Goal: Transaction & Acquisition: Subscribe to service/newsletter

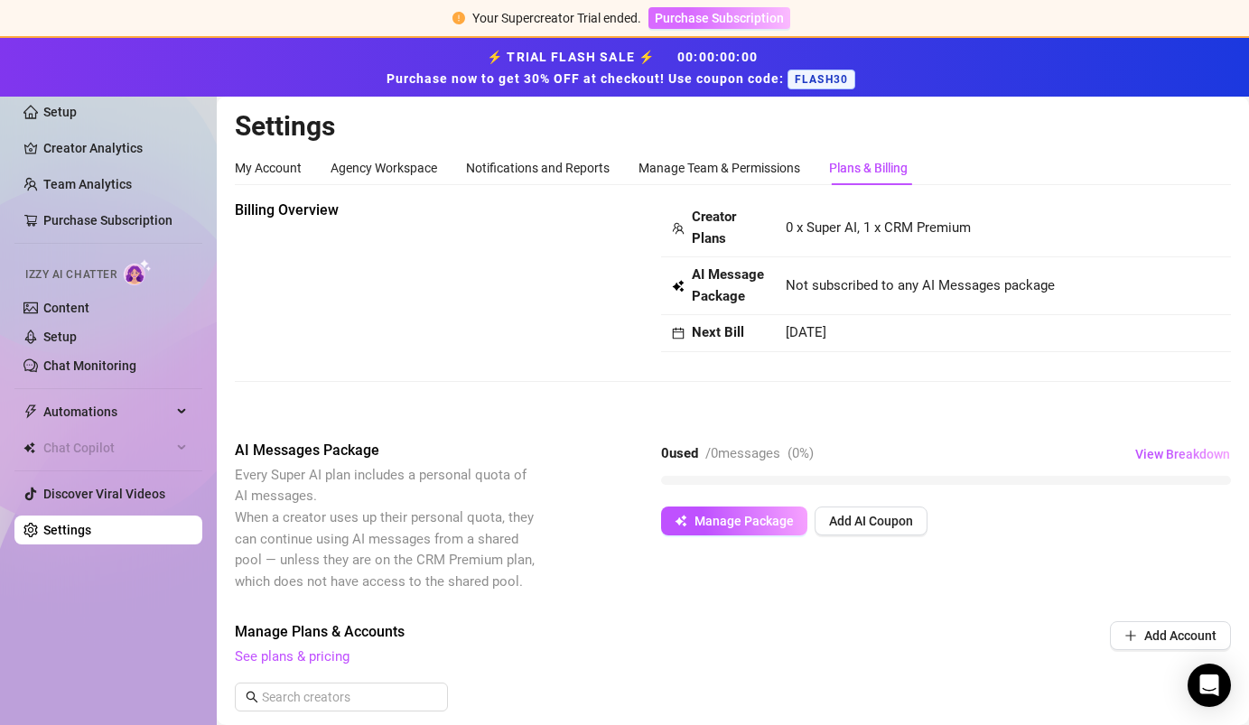
click at [743, 23] on span "Purchase Subscription" at bounding box center [719, 18] width 129 height 14
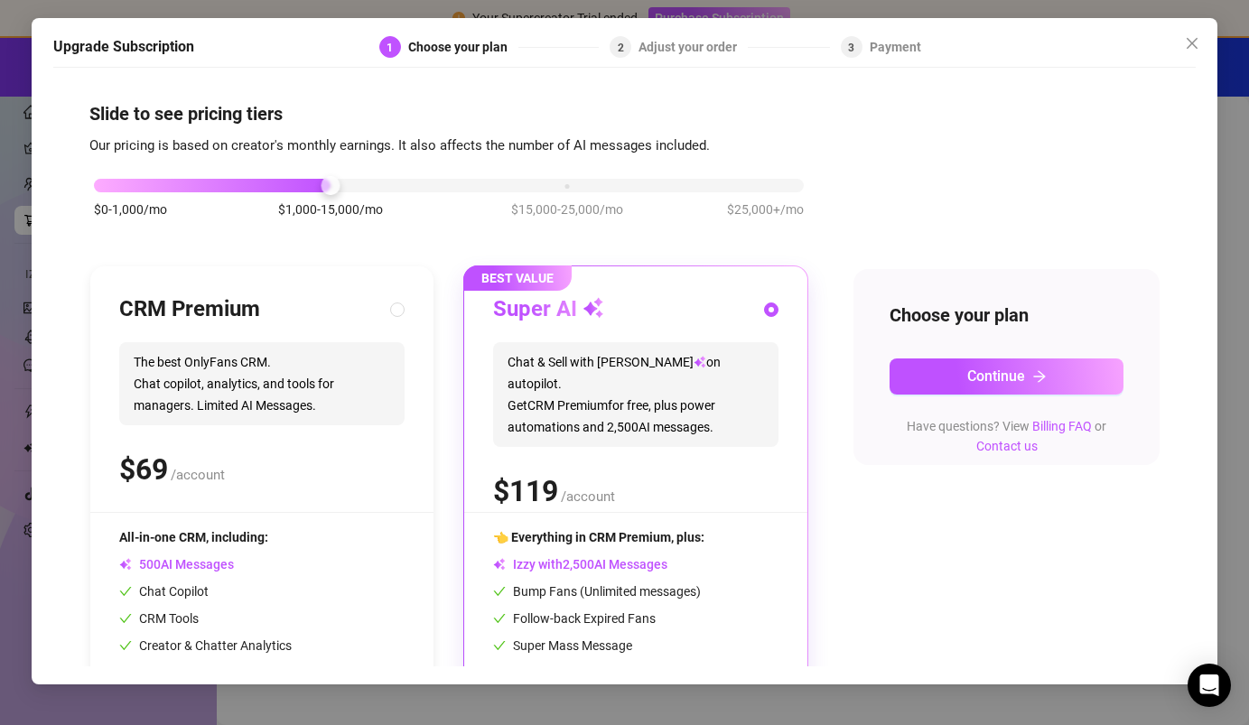
scroll to position [116, 0]
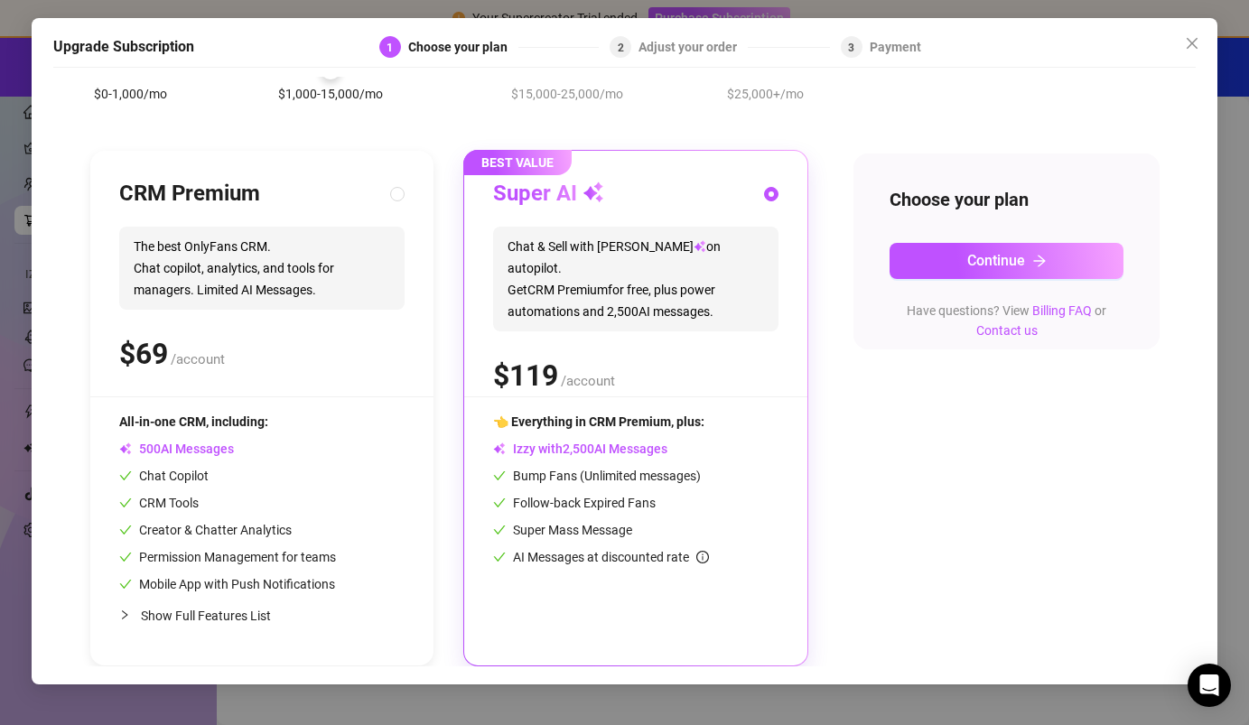
click at [576, 191] on h3 "Super AI" at bounding box center [548, 194] width 111 height 29
click at [954, 255] on button "Continue" at bounding box center [1007, 261] width 235 height 36
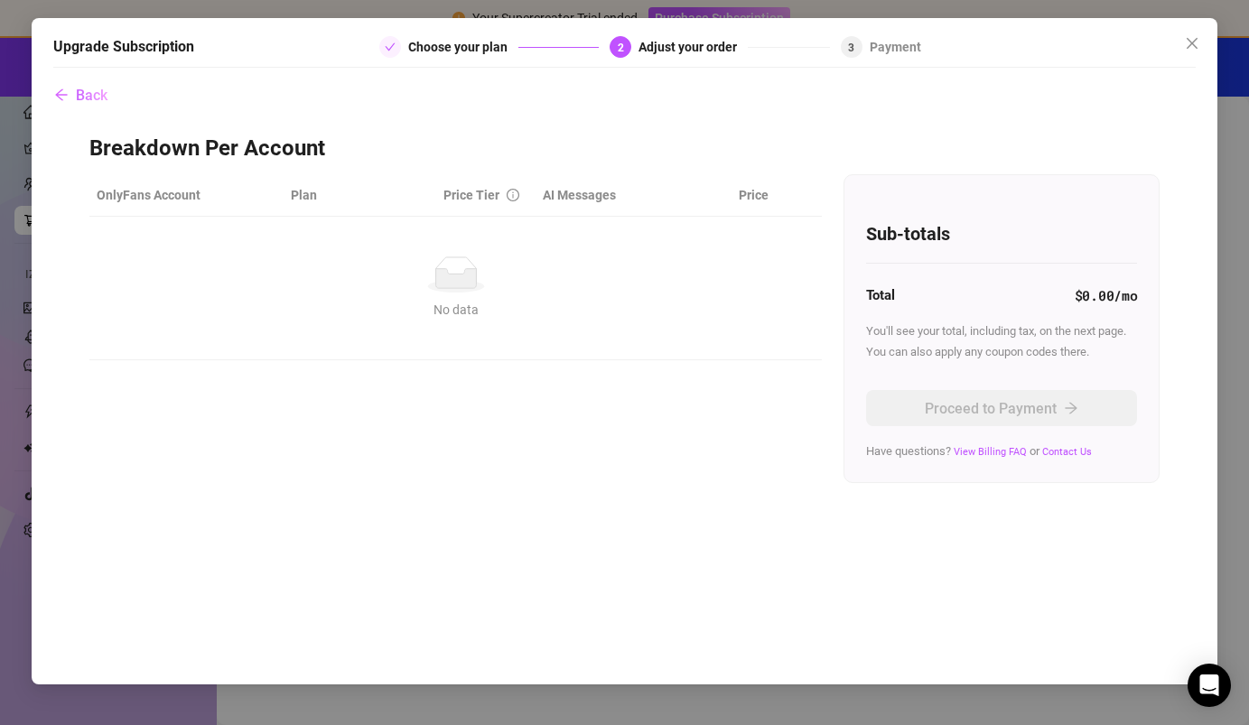
scroll to position [0, 0]
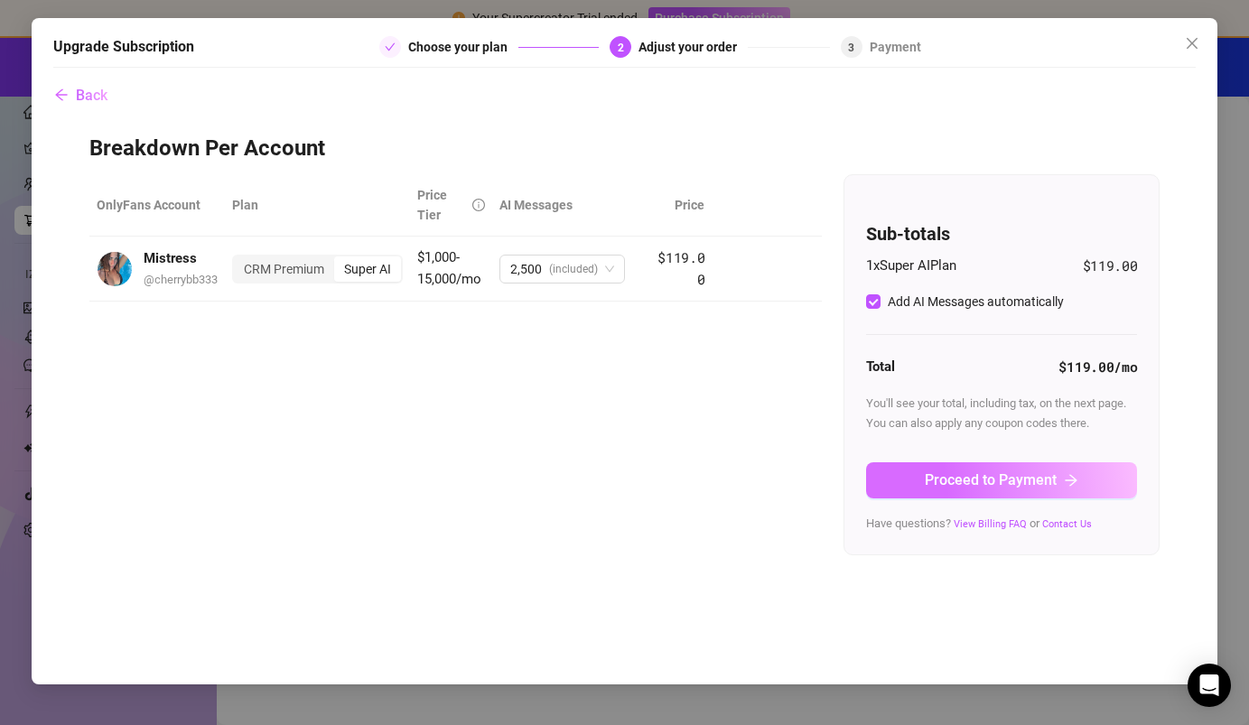
click at [947, 484] on span "Proceed to Payment" at bounding box center [991, 479] width 132 height 17
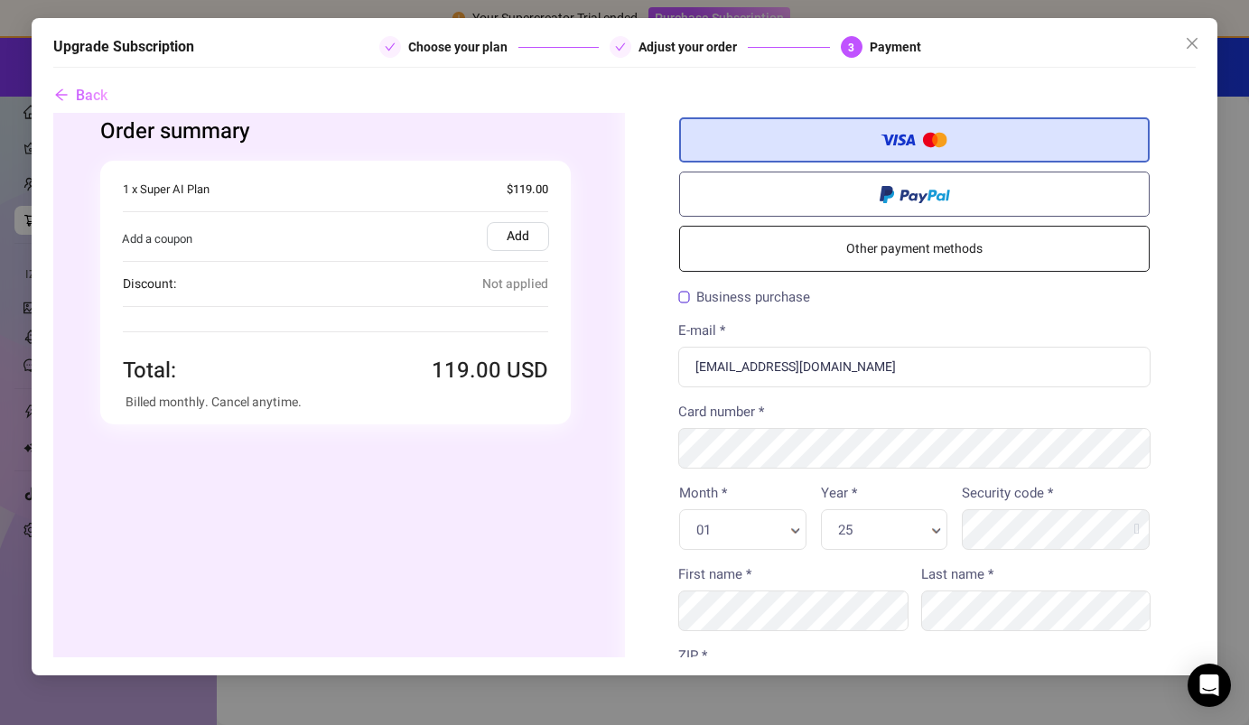
scroll to position [36, 0]
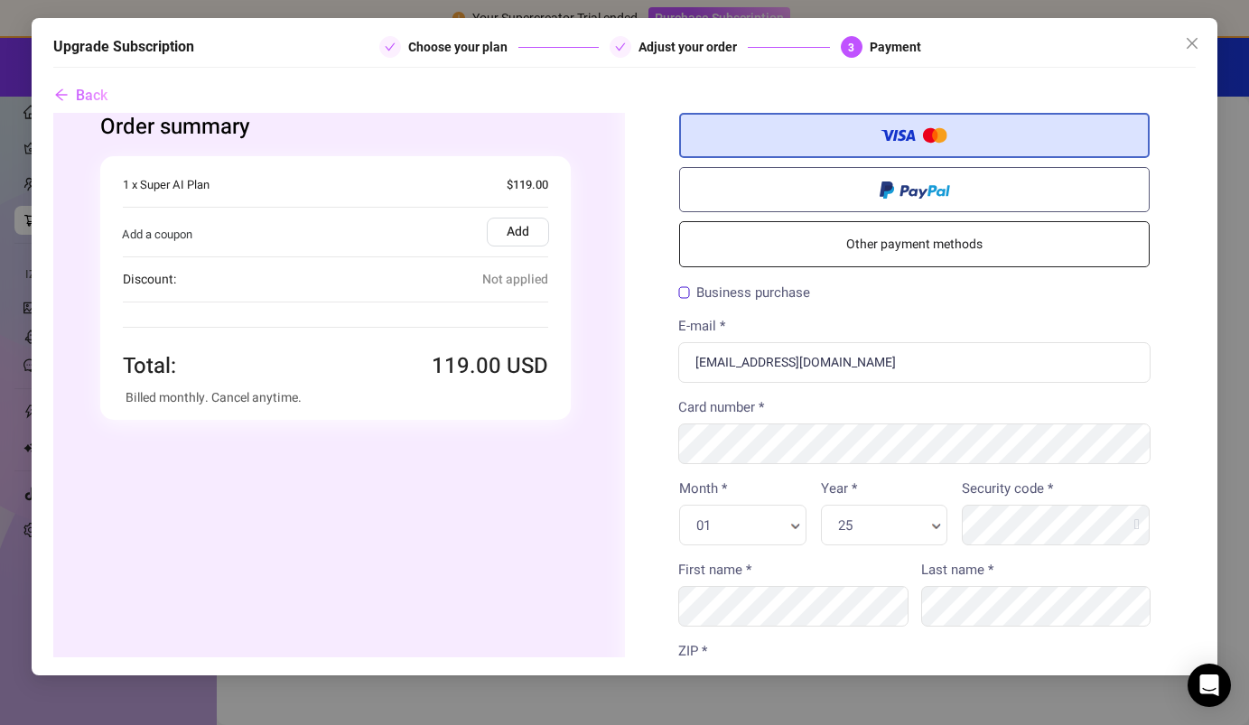
click at [727, 540] on div "01 Month * Month *" at bounding box center [741, 525] width 127 height 41
click at [863, 549] on div "Month * 03 Month * Year * 25 Year * Year *" at bounding box center [812, 519] width 283 height 81
type input "29"
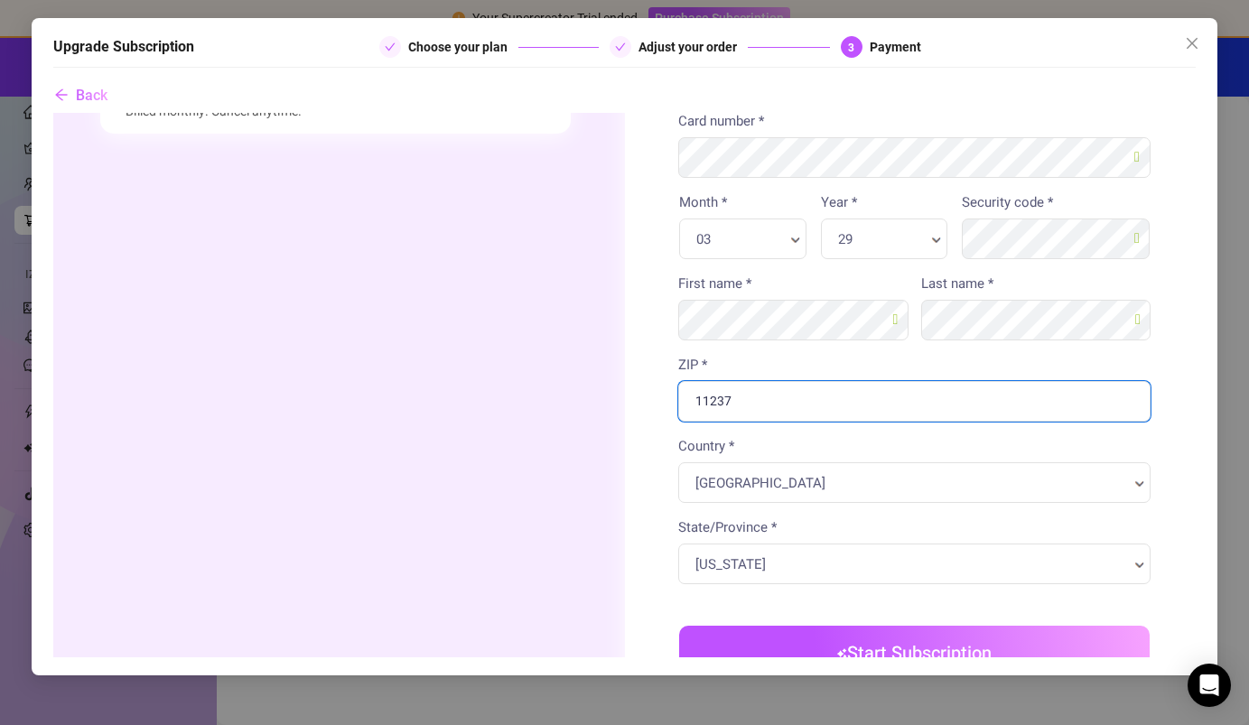
scroll to position [345, 0]
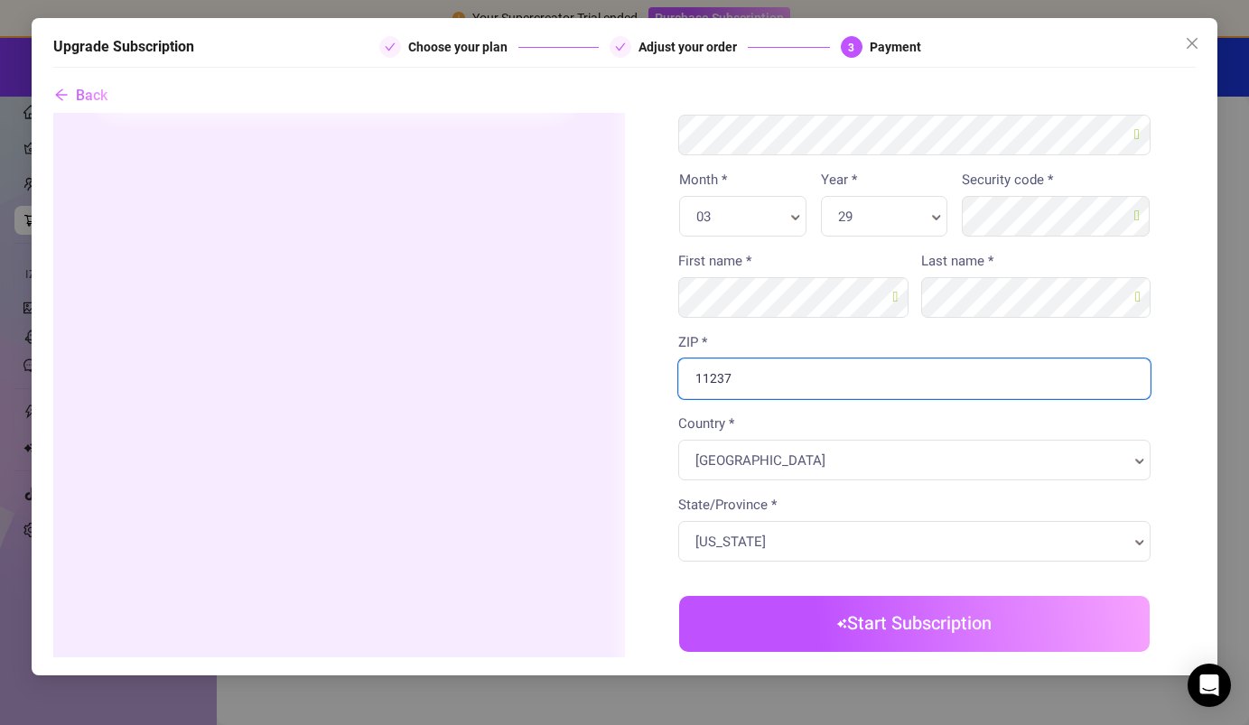
type input "11237"
click at [793, 630] on body "Order summary" at bounding box center [623, 335] width 1143 height 1135
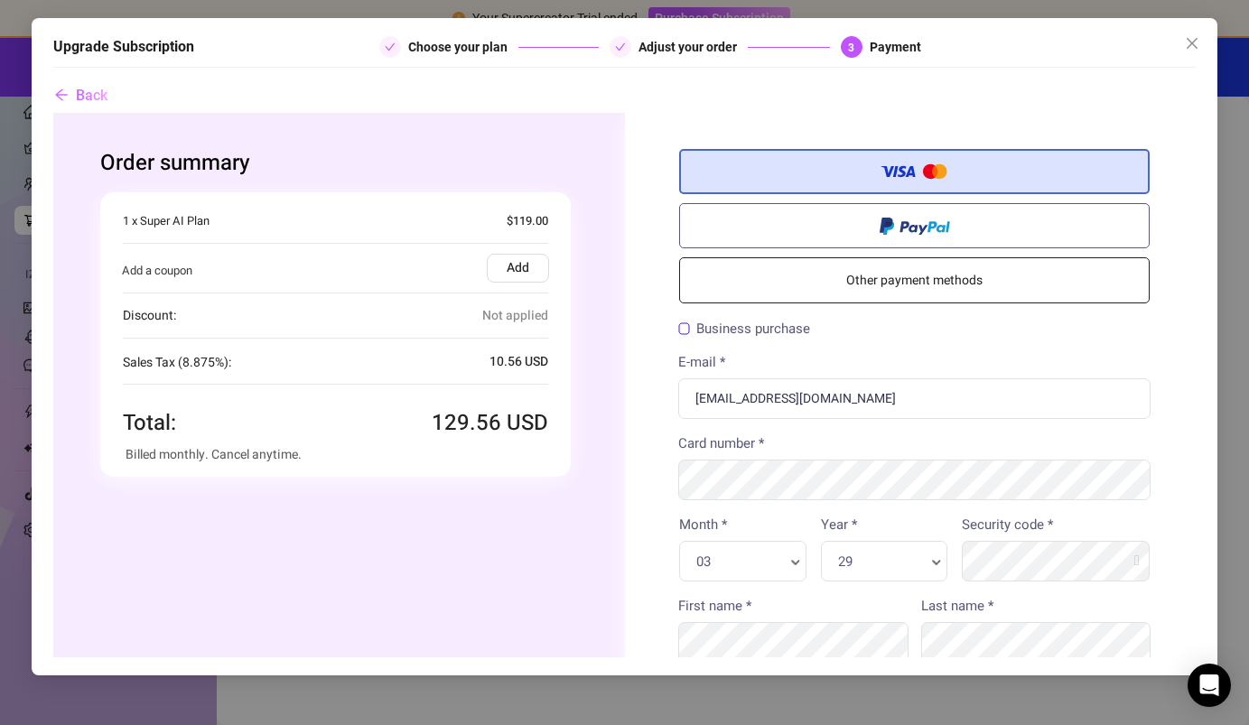
scroll to position [591, 0]
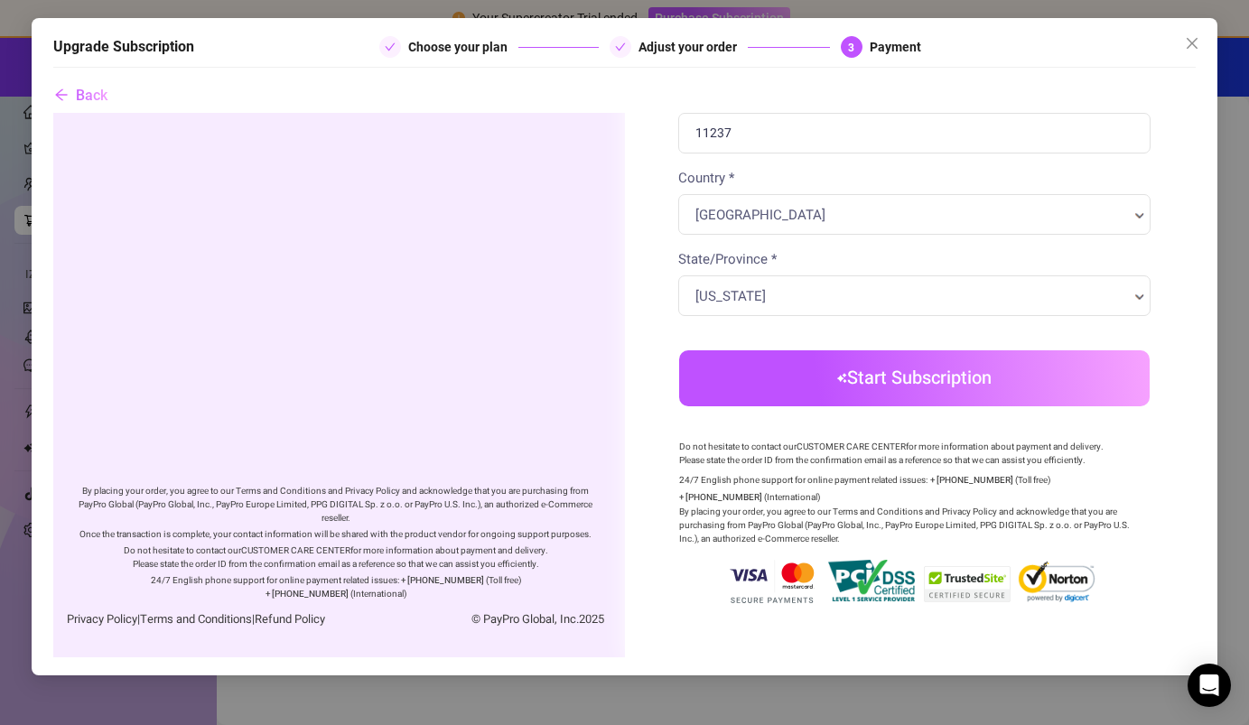
click at [833, 388] on button "Start Subscription" at bounding box center [913, 378] width 471 height 56
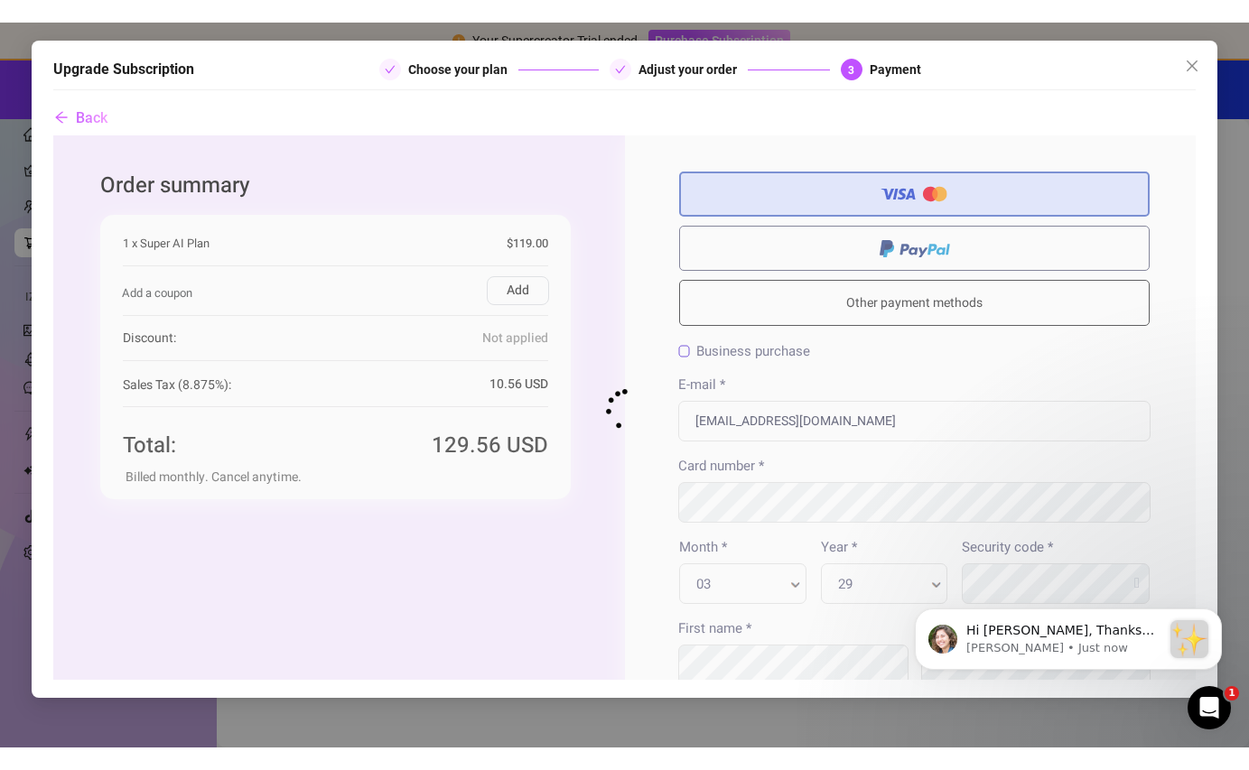
scroll to position [0, 0]
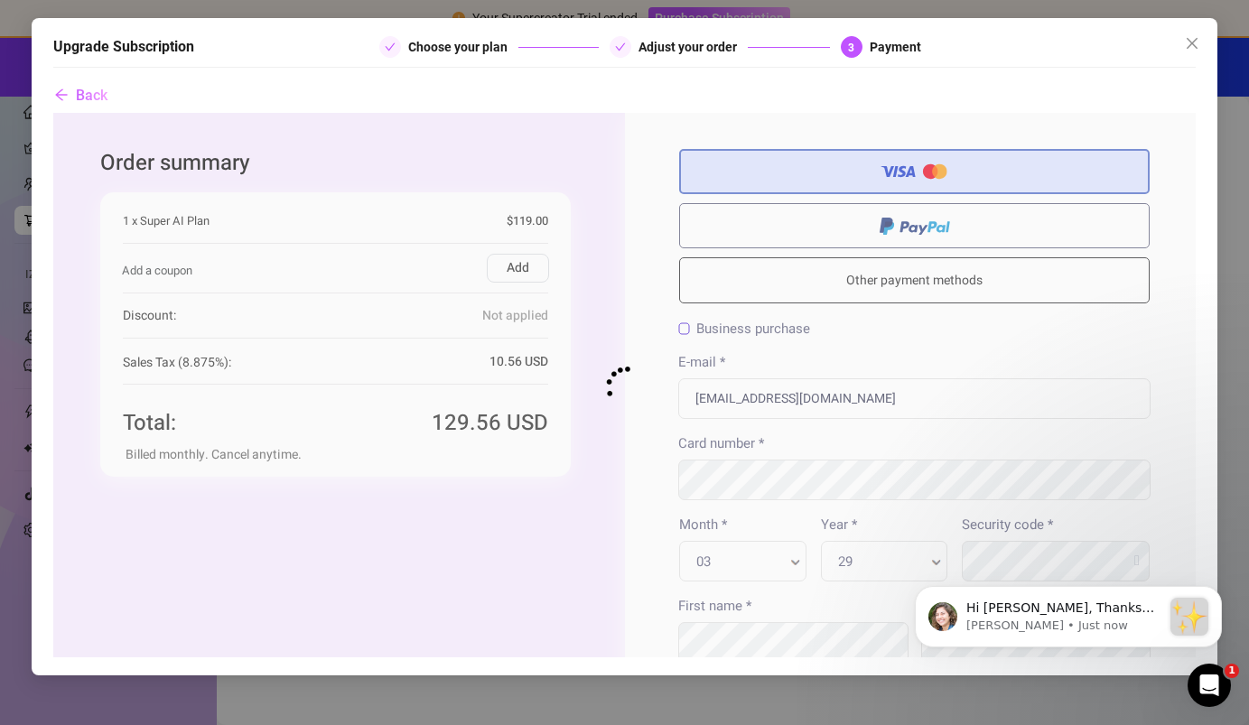
click at [683, 321] on div at bounding box center [623, 385] width 1143 height 545
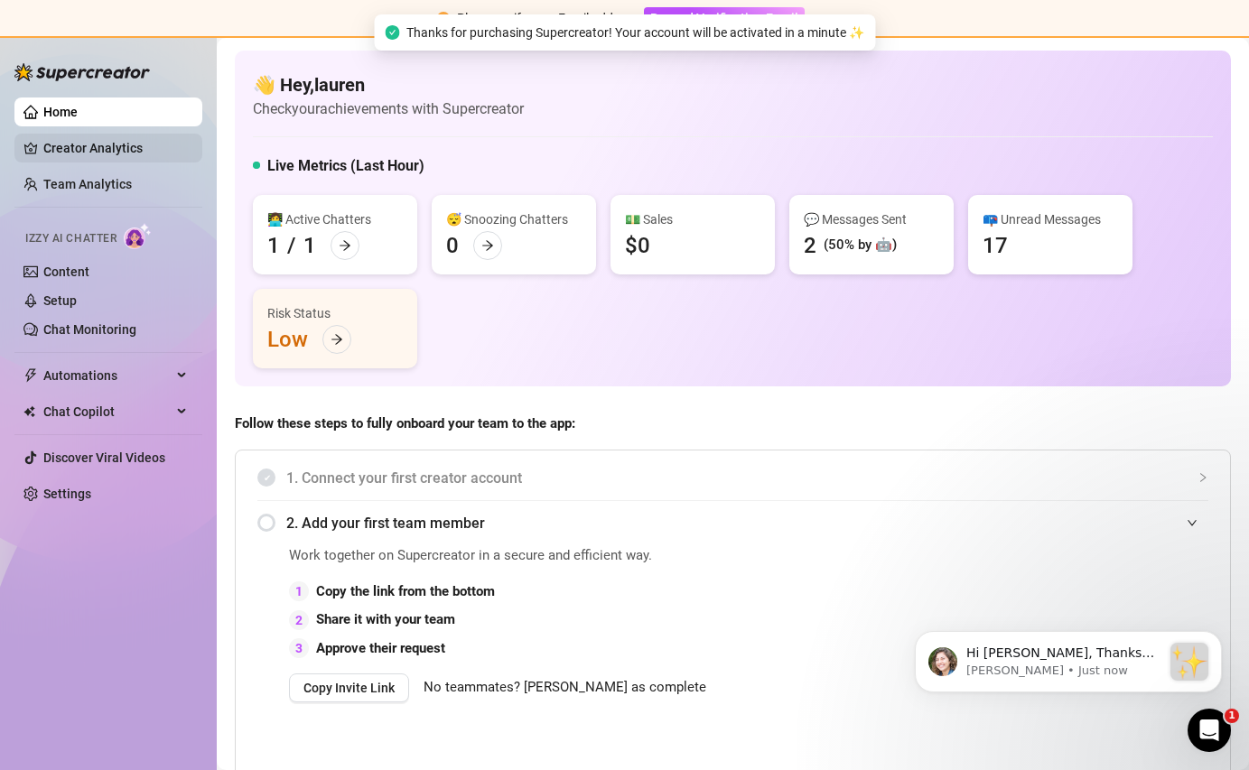
click at [56, 145] on link "Creator Analytics" at bounding box center [115, 148] width 145 height 29
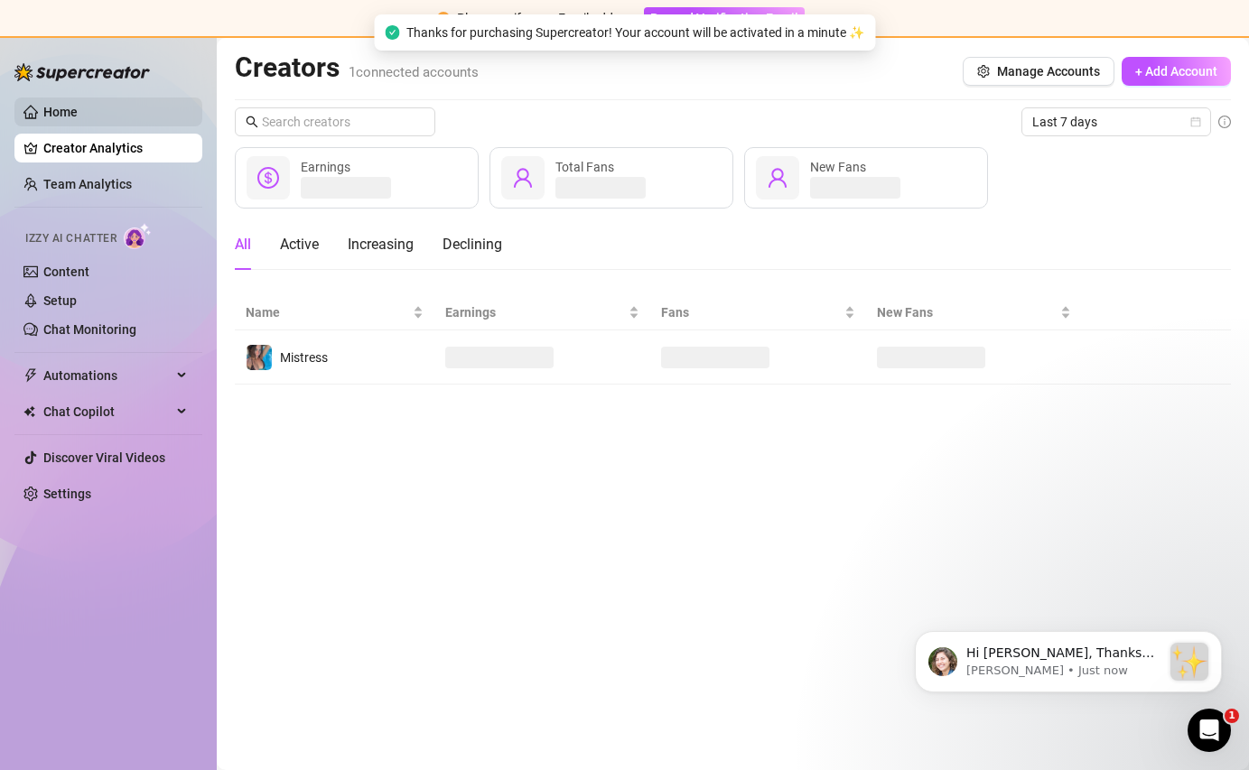
click at [67, 115] on link "Home" at bounding box center [60, 112] width 34 height 14
